Goal: Task Accomplishment & Management: Complete application form

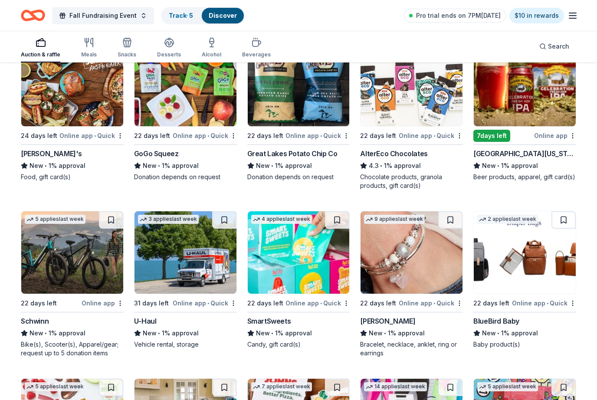
scroll to position [4096, 0]
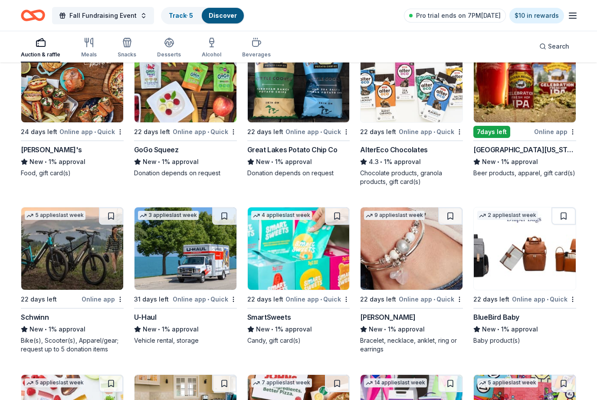
click at [451, 105] on img at bounding box center [412, 81] width 102 height 82
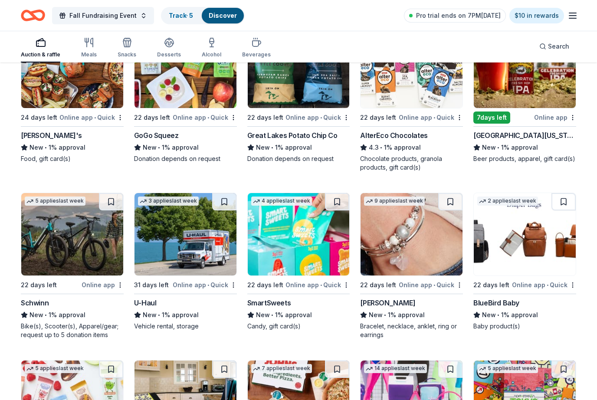
scroll to position [4110, 0]
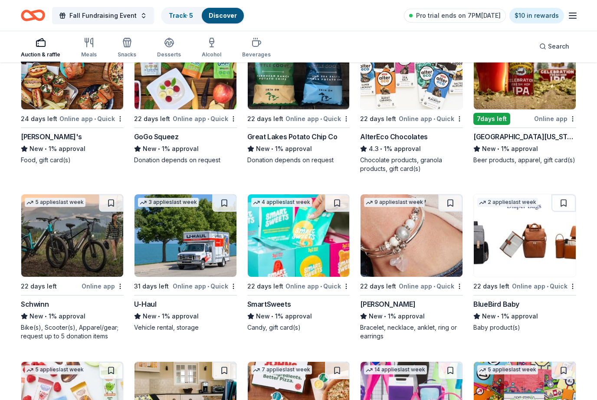
click at [518, 88] on img at bounding box center [525, 68] width 102 height 82
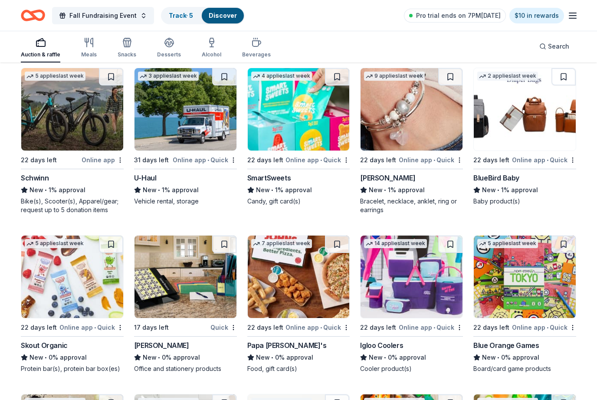
scroll to position [4237, 0]
click at [300, 148] on img at bounding box center [299, 109] width 102 height 82
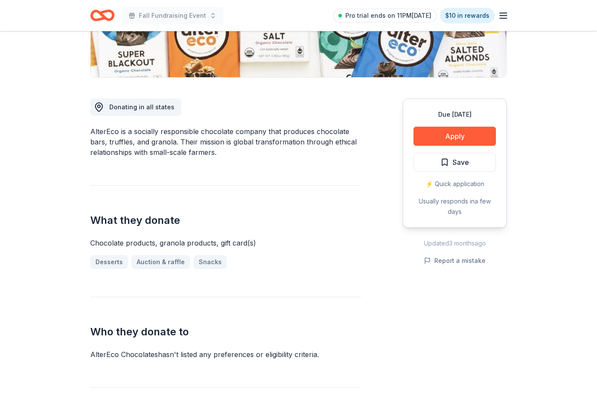
scroll to position [194, 0]
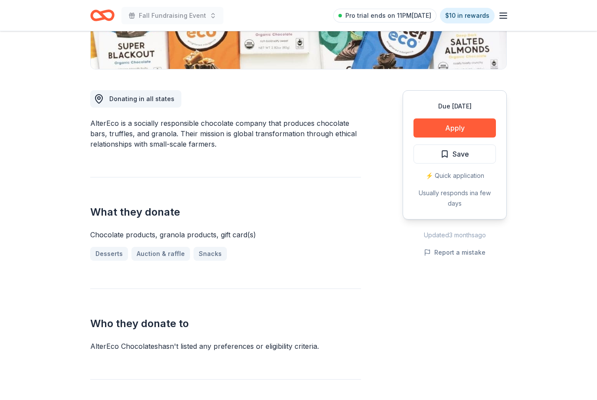
click at [480, 129] on button "Apply" at bounding box center [455, 127] width 82 height 19
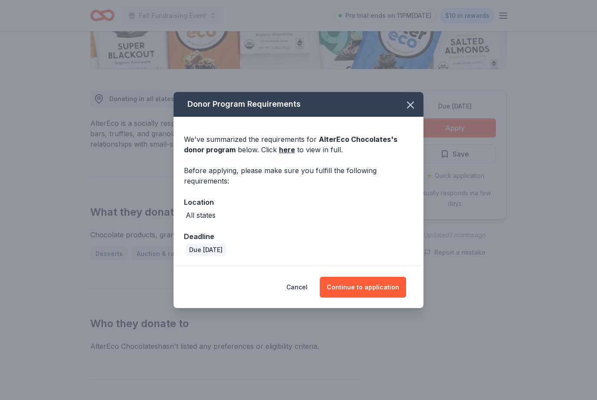
click at [369, 298] on button "Continue to application" at bounding box center [363, 287] width 86 height 21
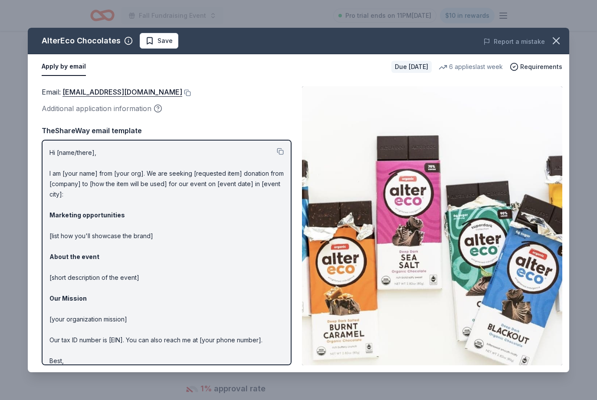
scroll to position [223, 0]
click at [182, 92] on button at bounding box center [186, 92] width 9 height 7
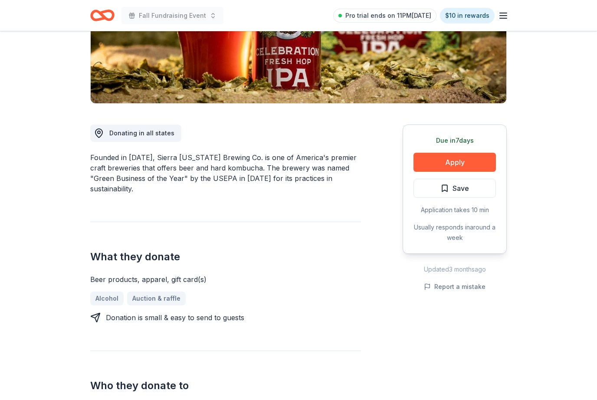
scroll to position [162, 0]
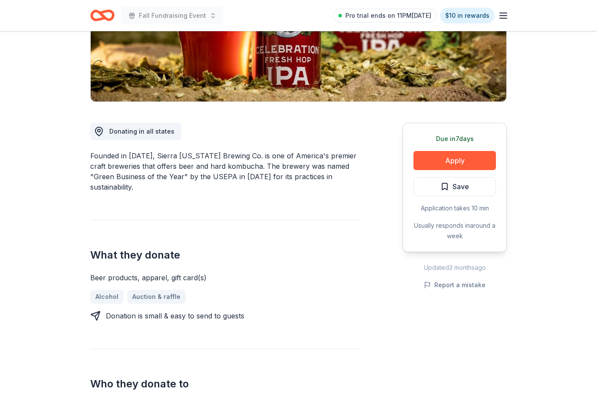
click at [476, 158] on button "Apply" at bounding box center [455, 160] width 82 height 19
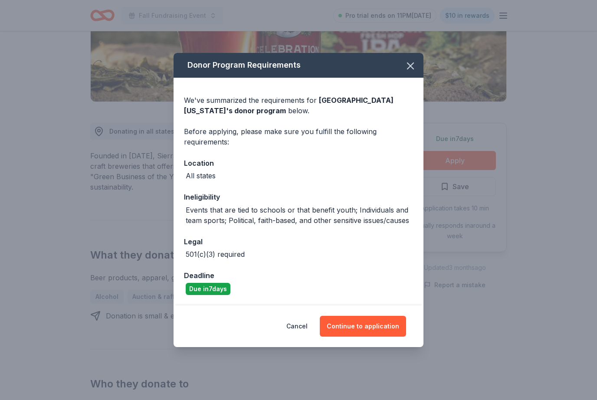
click at [364, 337] on button "Continue to application" at bounding box center [363, 326] width 86 height 21
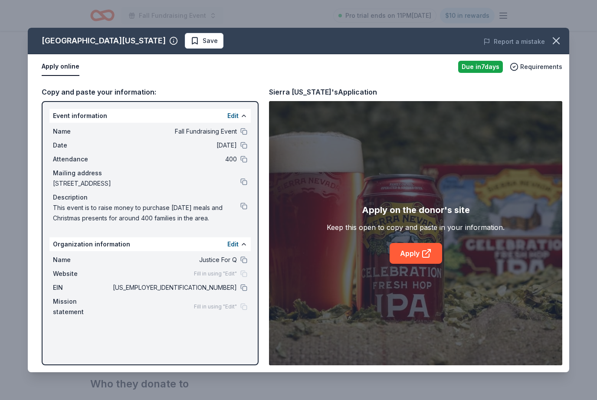
click at [418, 264] on link "Apply" at bounding box center [416, 253] width 53 height 21
click at [552, 39] on icon "button" at bounding box center [556, 41] width 12 height 12
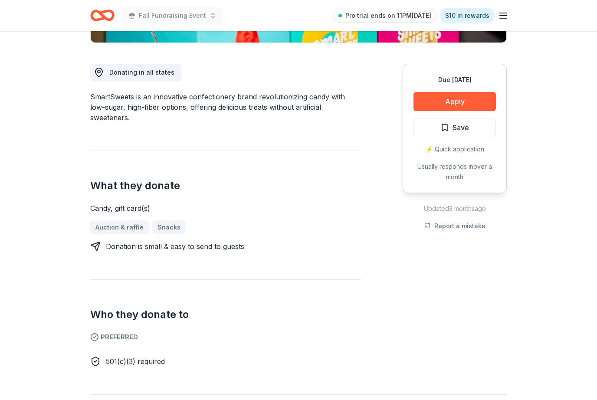
click at [442, 102] on button "Apply" at bounding box center [455, 101] width 82 height 19
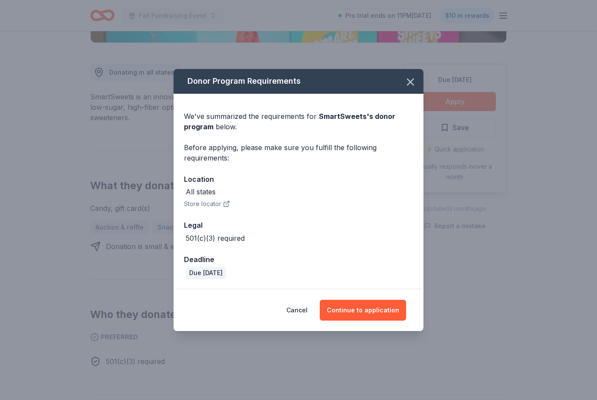
click at [384, 321] on button "Continue to application" at bounding box center [363, 310] width 86 height 21
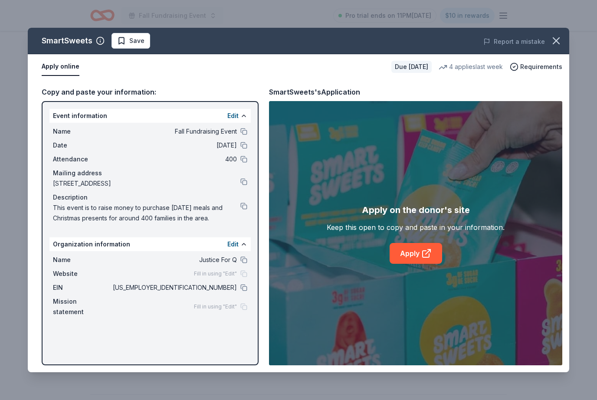
click at [412, 264] on link "Apply" at bounding box center [416, 253] width 53 height 21
